Goal: Task Accomplishment & Management: Manage account settings

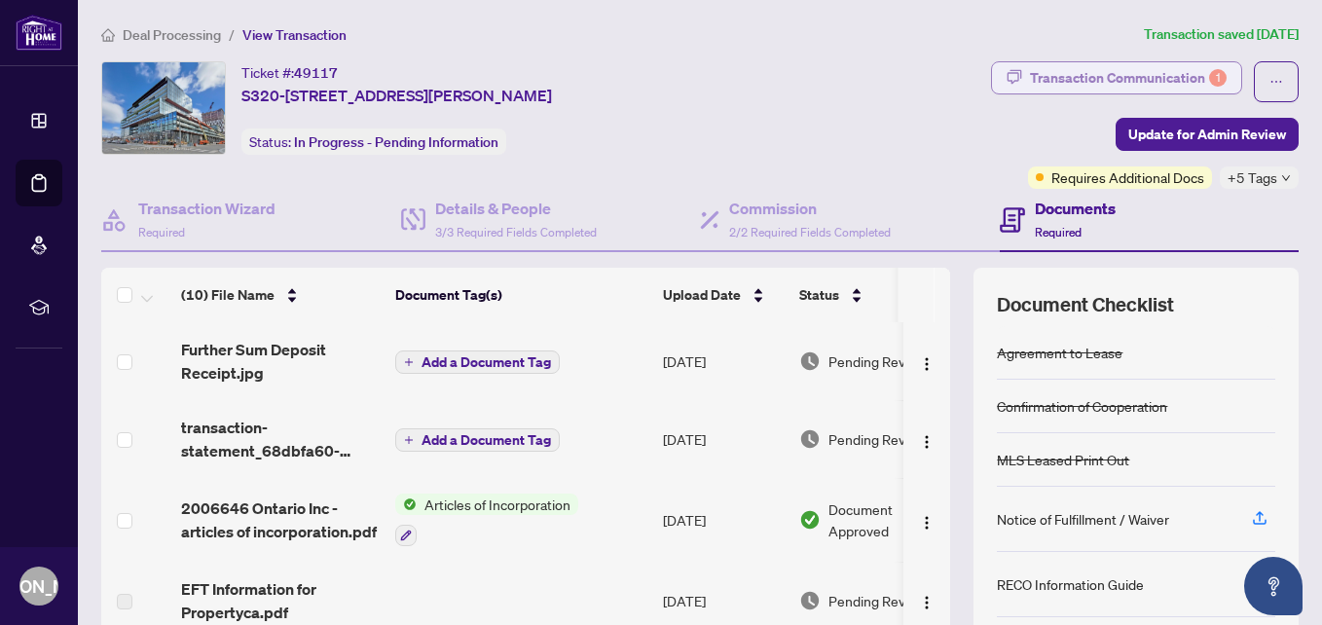
click at [1039, 70] on div "Transaction Communication 1" at bounding box center [1128, 77] width 197 height 31
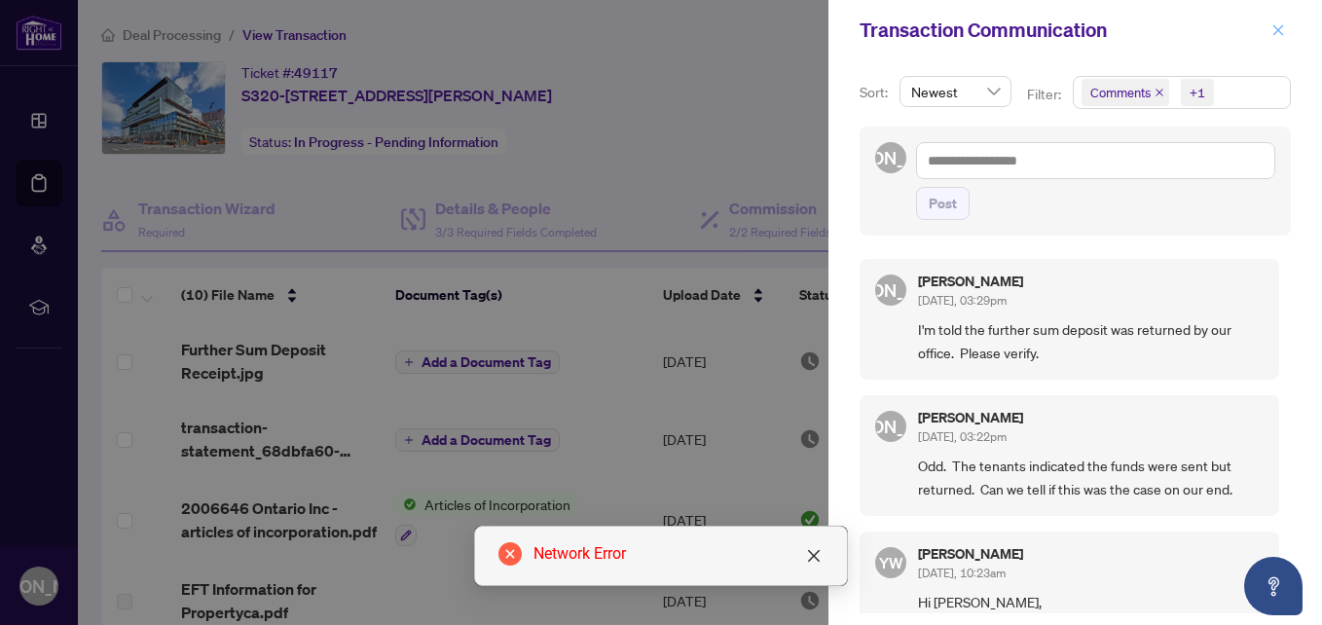
click at [1278, 32] on icon "close" at bounding box center [1278, 30] width 14 height 14
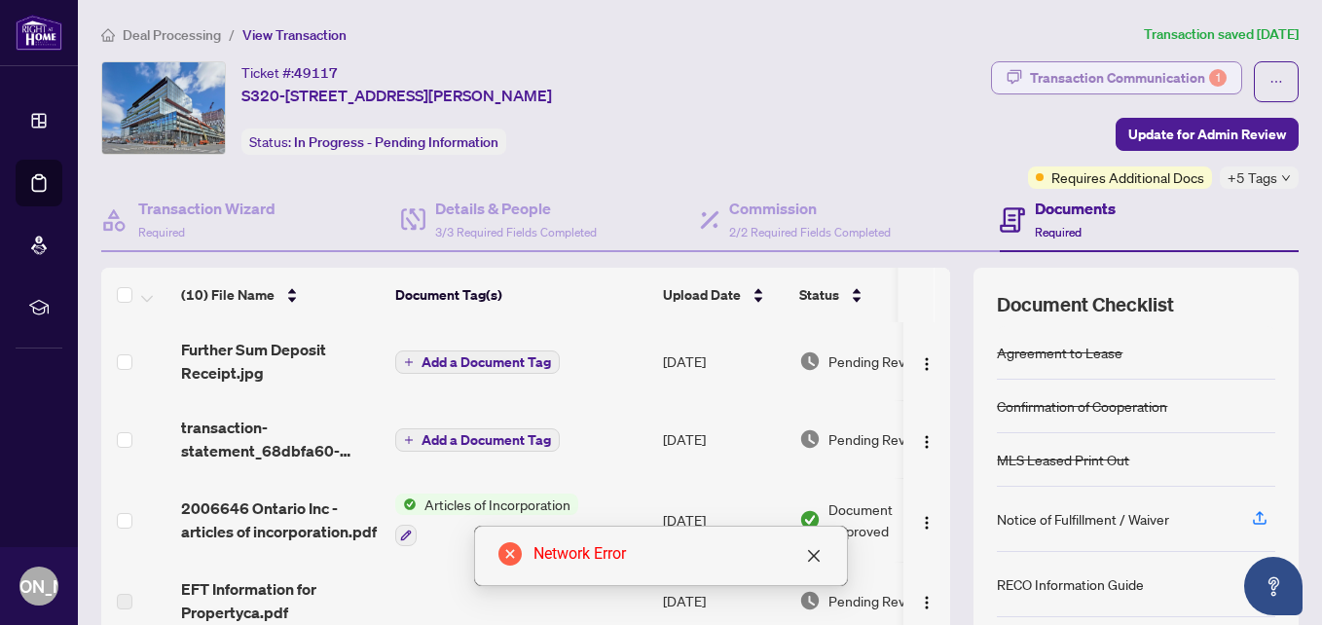
click at [1066, 75] on div "Transaction Communication 1" at bounding box center [1128, 77] width 197 height 31
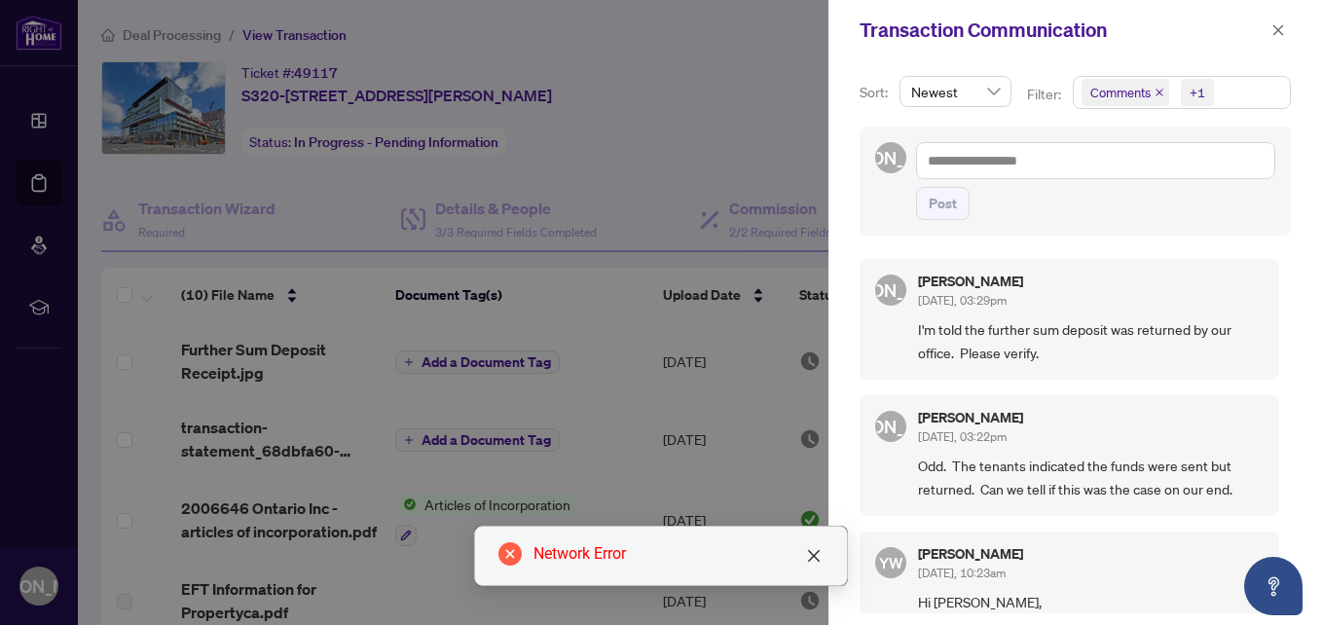
click at [20, 188] on div at bounding box center [661, 312] width 1322 height 625
click at [38, 190] on div at bounding box center [661, 312] width 1322 height 625
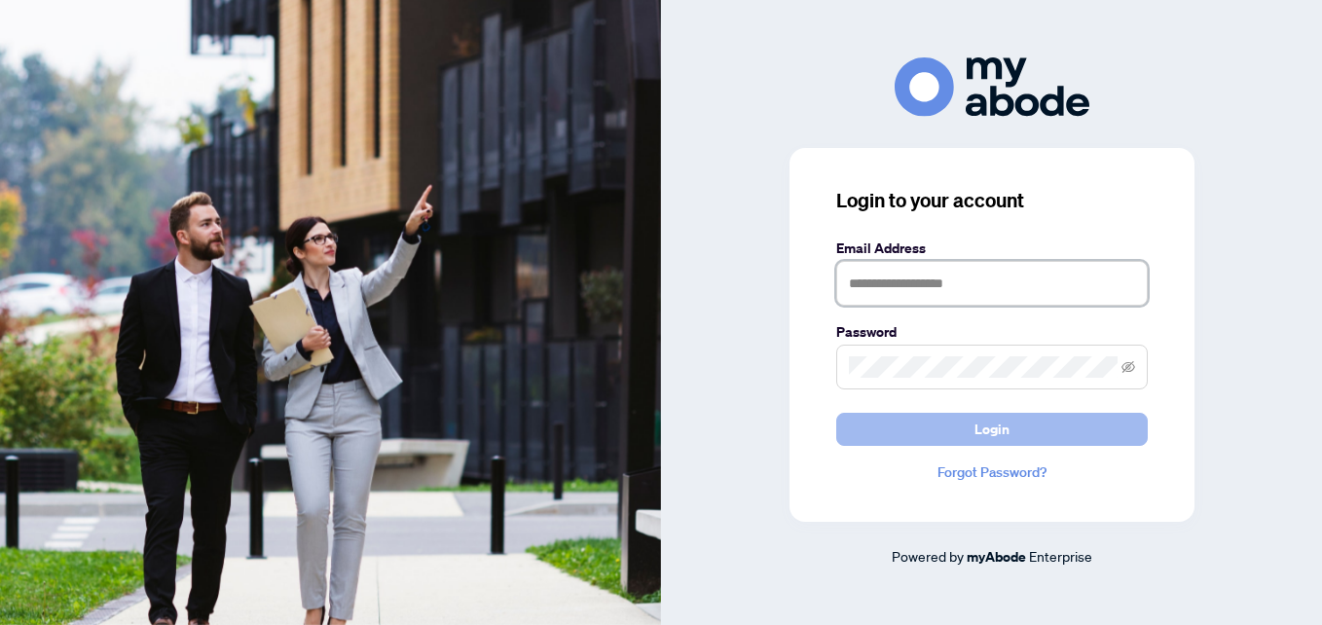
type input "**********"
click at [844, 441] on button "Login" at bounding box center [991, 429] width 311 height 33
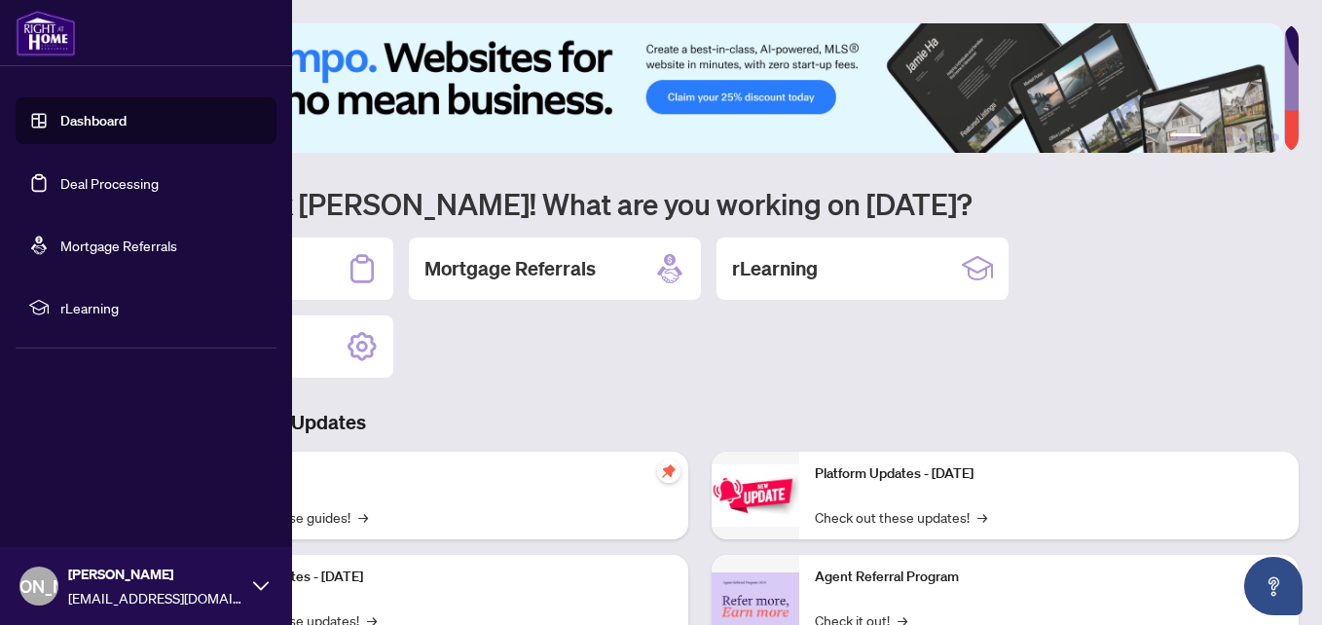
click at [74, 181] on link "Deal Processing" at bounding box center [109, 183] width 98 height 18
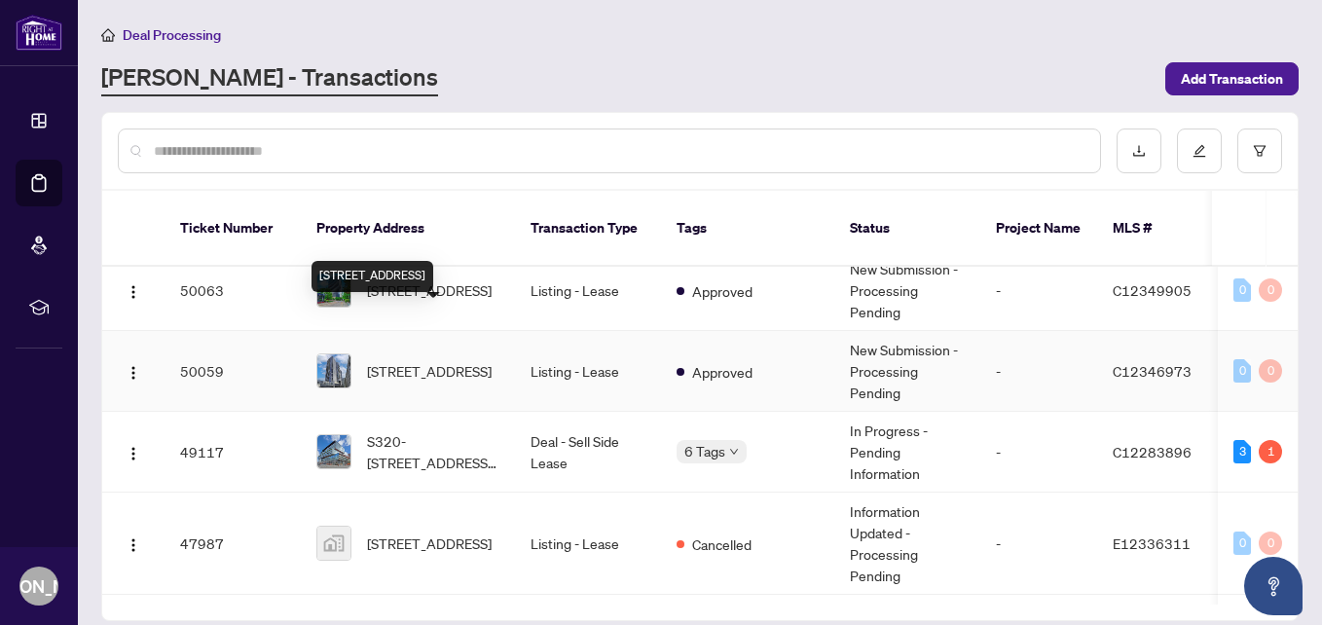
scroll to position [876, 0]
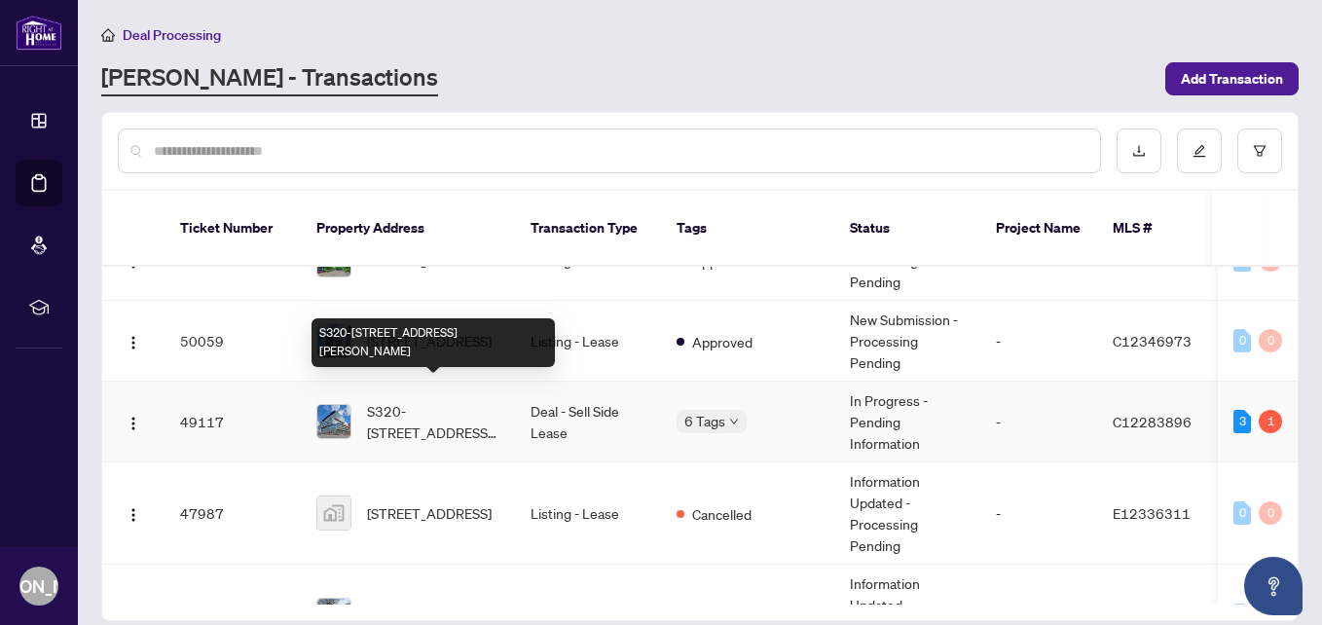
click at [450, 403] on span "S320-[STREET_ADDRESS][PERSON_NAME]" at bounding box center [433, 421] width 132 height 43
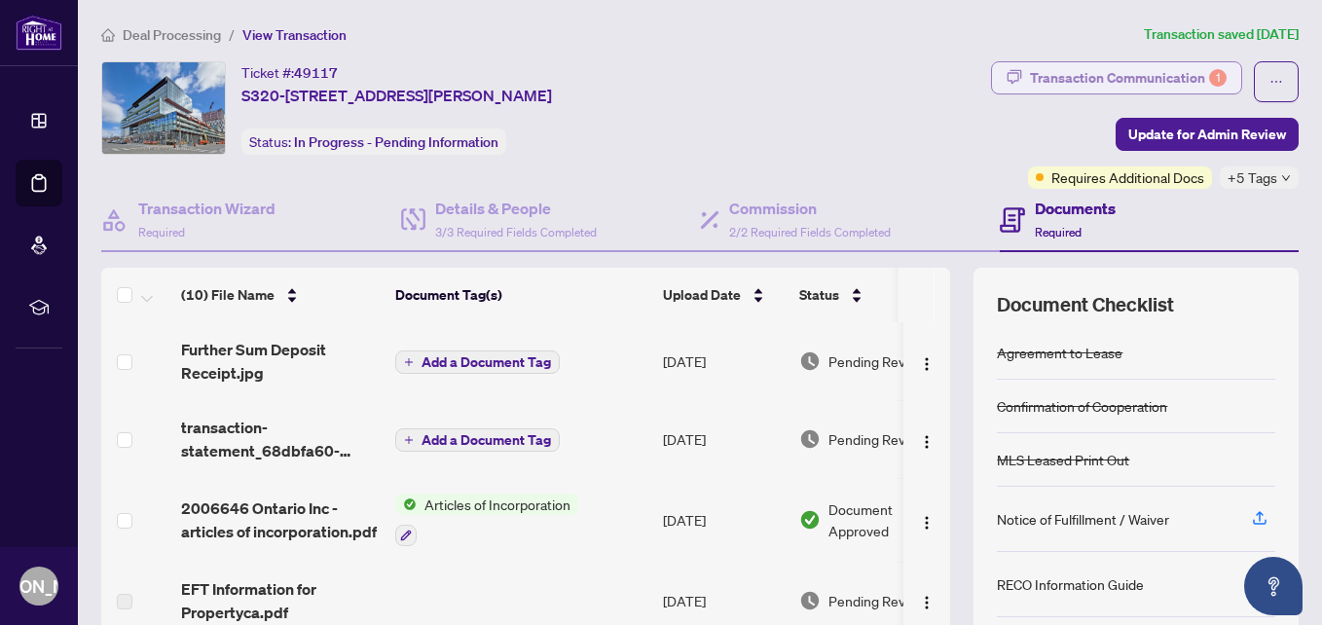
click at [1081, 80] on div "Transaction Communication 1" at bounding box center [1128, 77] width 197 height 31
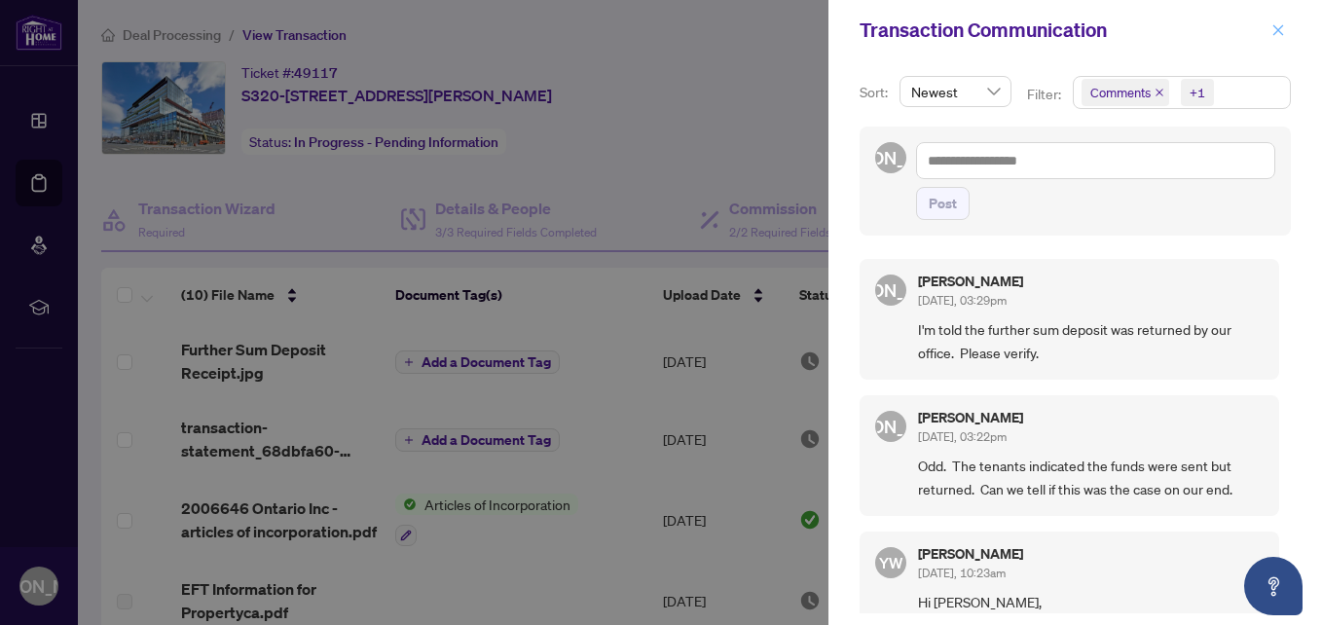
click at [1281, 26] on icon "close" at bounding box center [1278, 30] width 14 height 14
